Goal: Task Accomplishment & Management: Complete application form

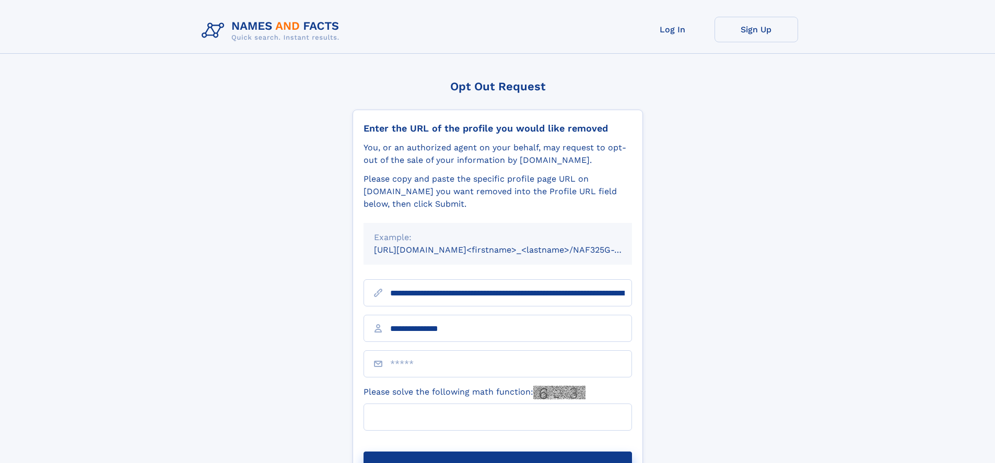
type input "**********"
type input "*"
click at [497, 452] on button "Submit Opt Out Request" at bounding box center [497, 468] width 268 height 33
